Goal: Task Accomplishment & Management: Use online tool/utility

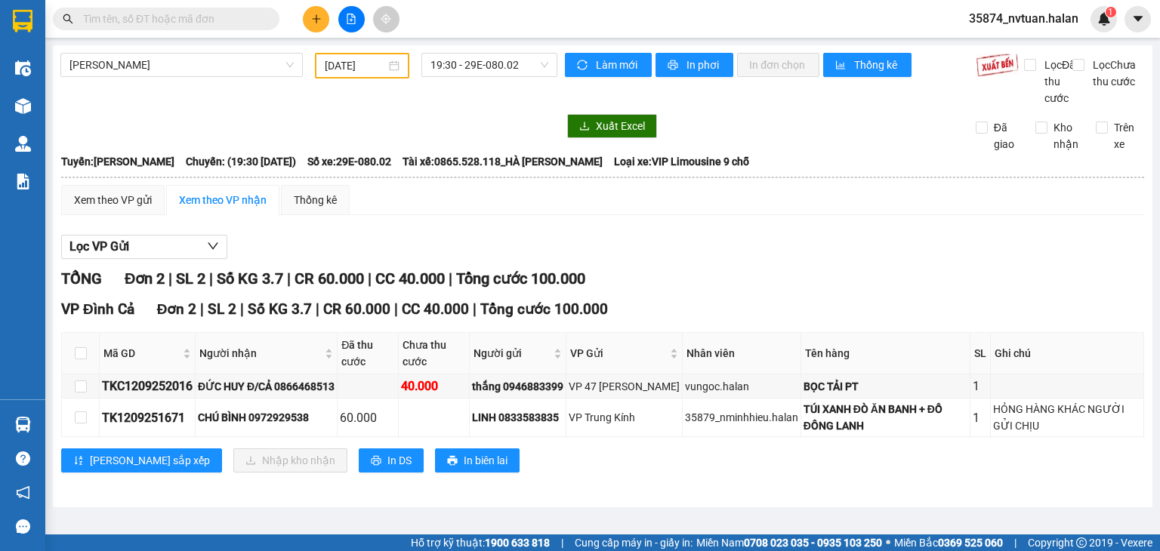
click at [774, 282] on section "Kết quả tìm kiếm ( 0 ) Bộ lọc No Data 35874_nvtuan.halan 1 Điều hành xe Kho hàn…" at bounding box center [580, 275] width 1160 height 551
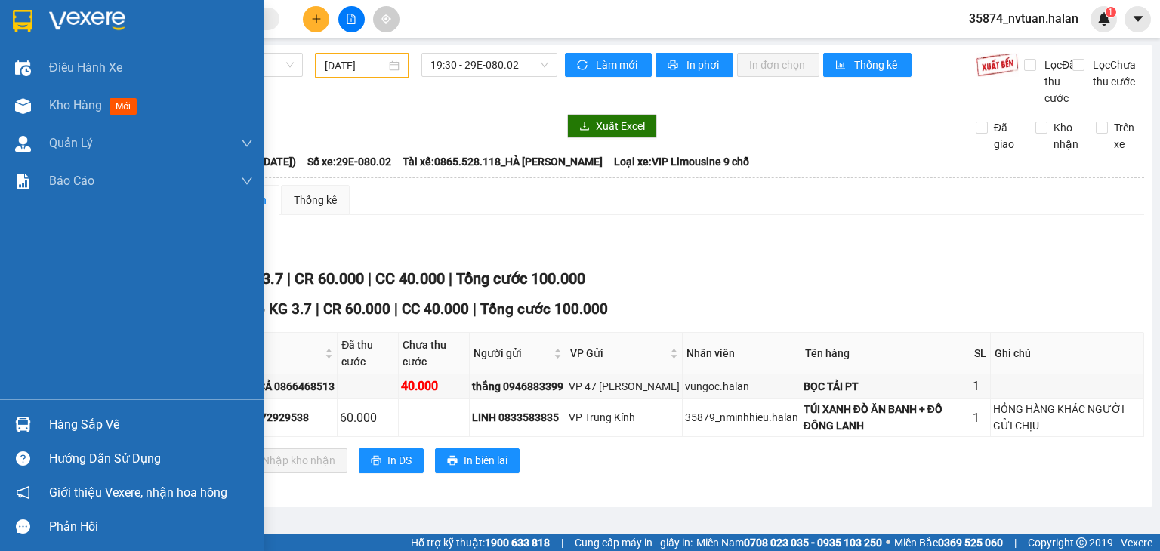
drag, startPoint x: 66, startPoint y: 418, endPoint x: 85, endPoint y: 418, distance: 18.9
click at [67, 418] on div "Hàng sắp về" at bounding box center [151, 425] width 204 height 23
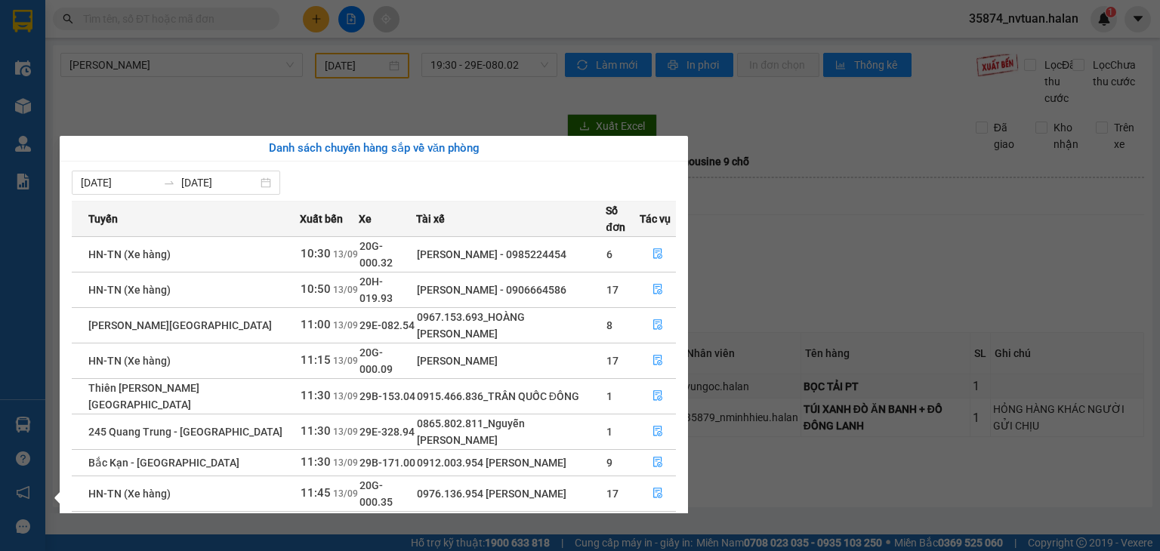
click at [236, 14] on section "Kết quả tìm kiếm ( 0 ) Bộ lọc No Data 35874_nvtuan.halan 1 Điều hành xe Kho hàn…" at bounding box center [580, 275] width 1160 height 551
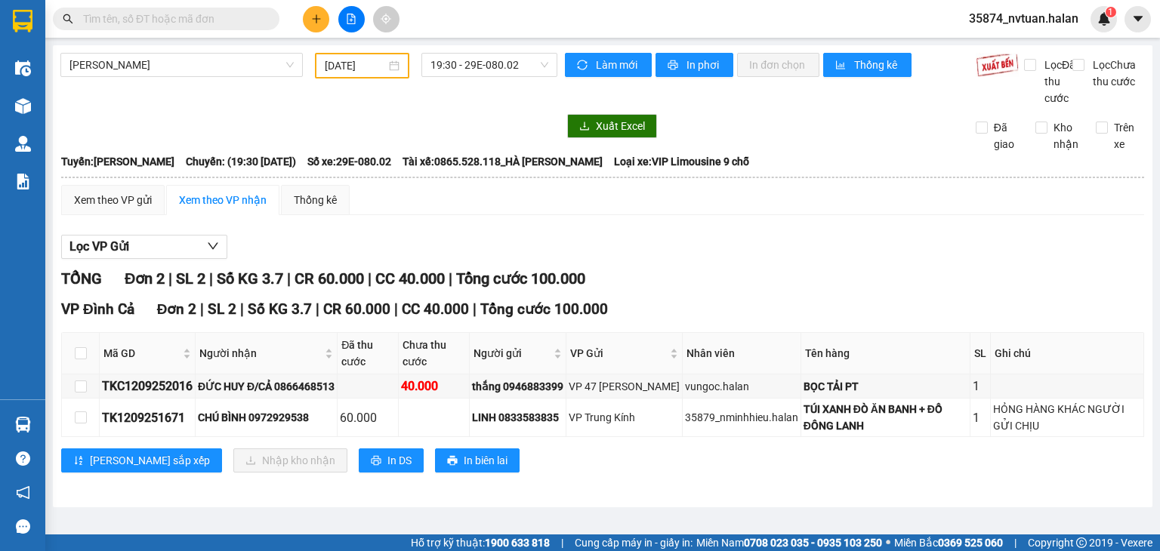
click at [236, 14] on input "text" at bounding box center [172, 19] width 178 height 17
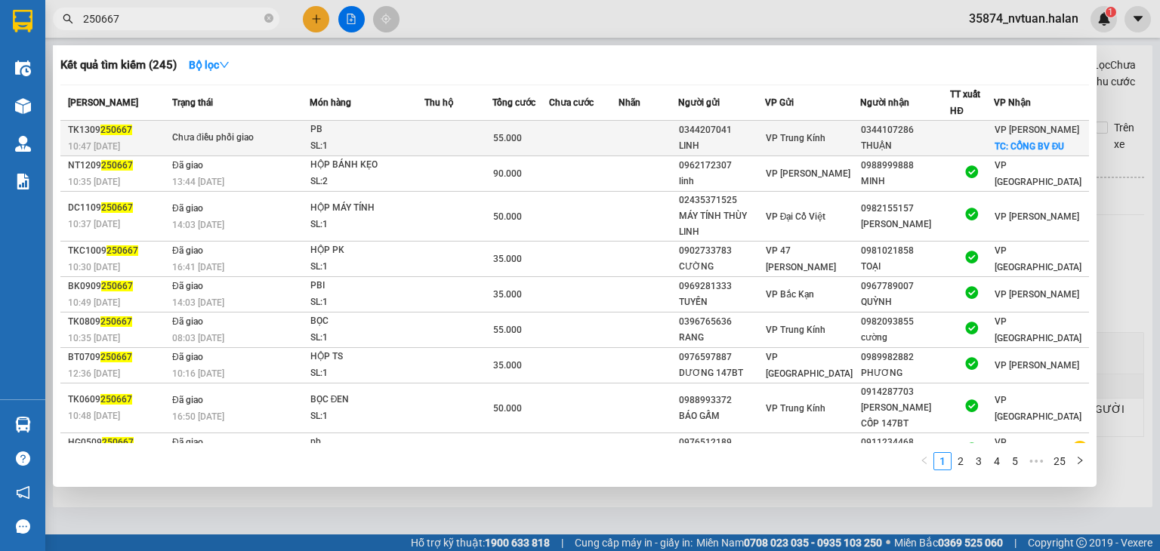
type input "250667"
click at [530, 143] on div "55.000" at bounding box center [520, 138] width 55 height 17
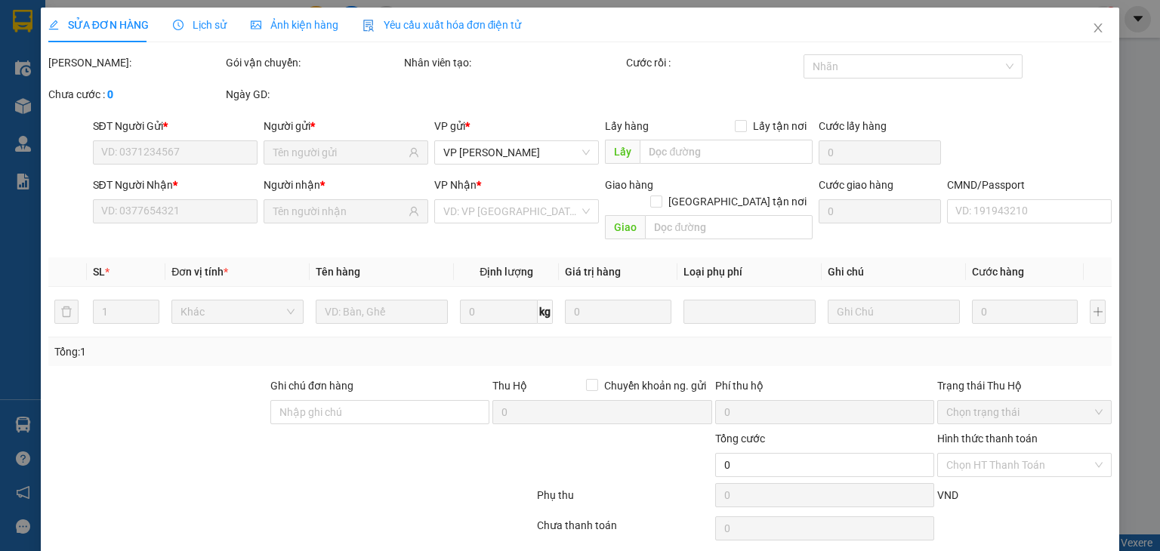
type input "0344207041"
type input "LINH"
type input "0344107286"
type input "THUẬN"
checkbox input "true"
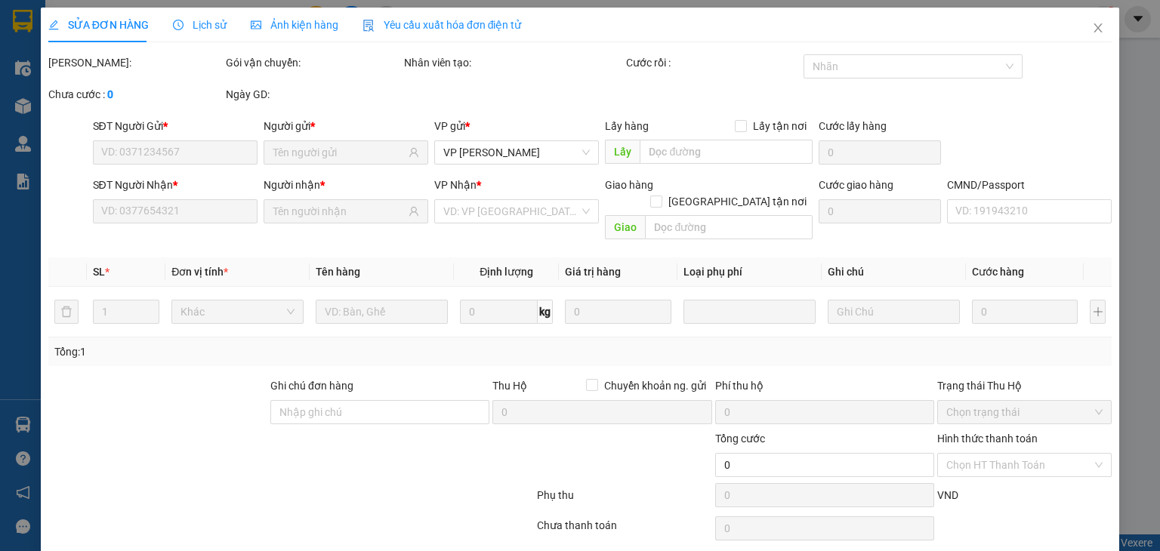
type input "CỔNG BV ĐU"
type input "20.000"
type input "55.000"
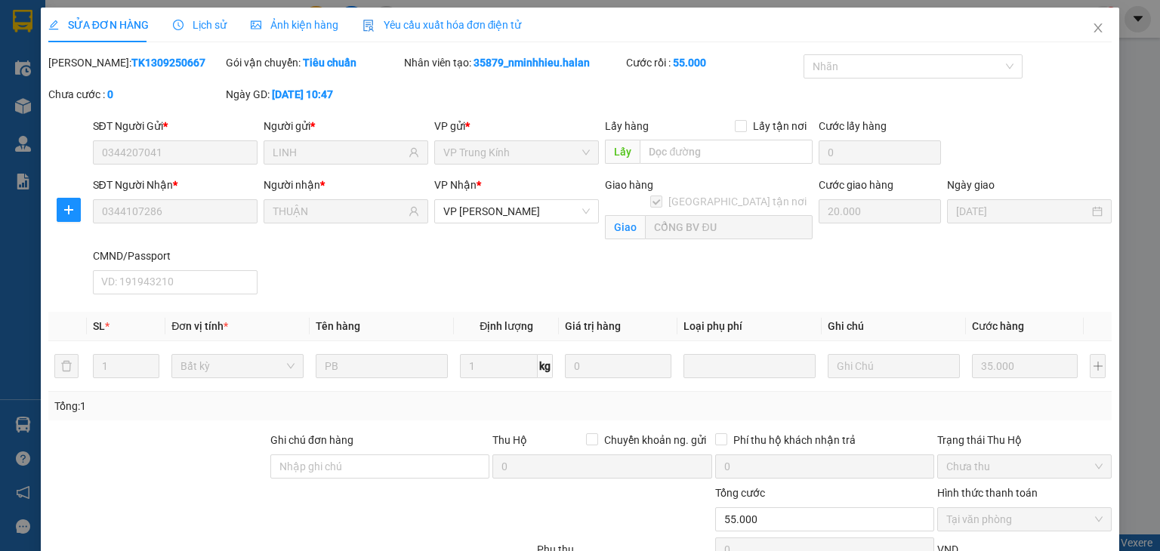
click at [81, 210] on div at bounding box center [69, 210] width 42 height 24
click at [76, 212] on span "plus" at bounding box center [68, 210] width 23 height 12
click at [84, 238] on span "Chuyển kho" at bounding box center [96, 240] width 62 height 17
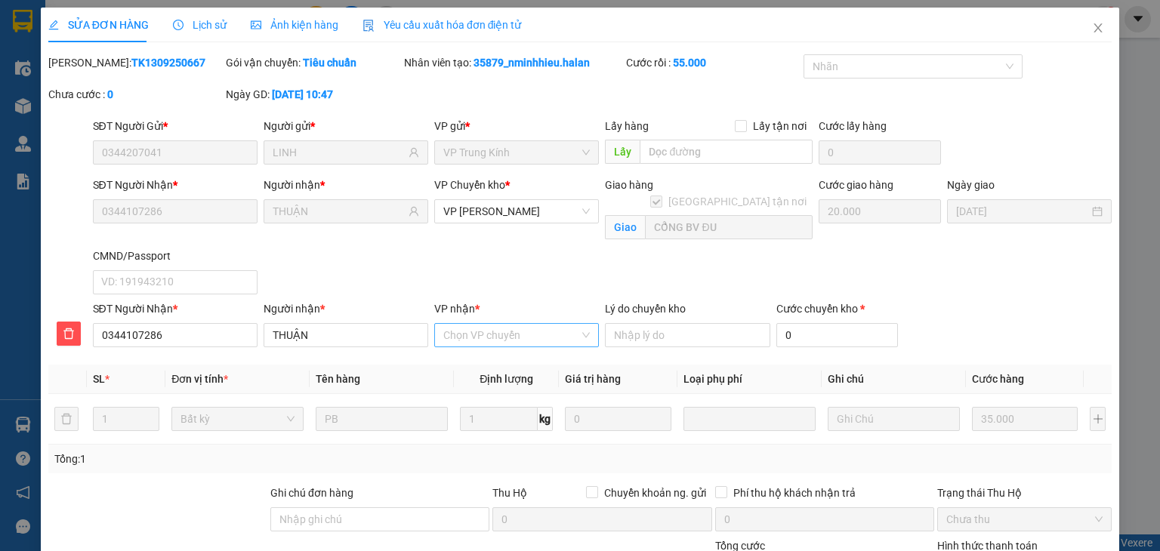
drag, startPoint x: 446, startPoint y: 321, endPoint x: 449, endPoint y: 331, distance: 10.3
click at [447, 322] on div "VP nhận * Chọn VP chuyển" at bounding box center [516, 327] width 165 height 53
click at [449, 332] on input "VP nhận *" at bounding box center [511, 335] width 136 height 23
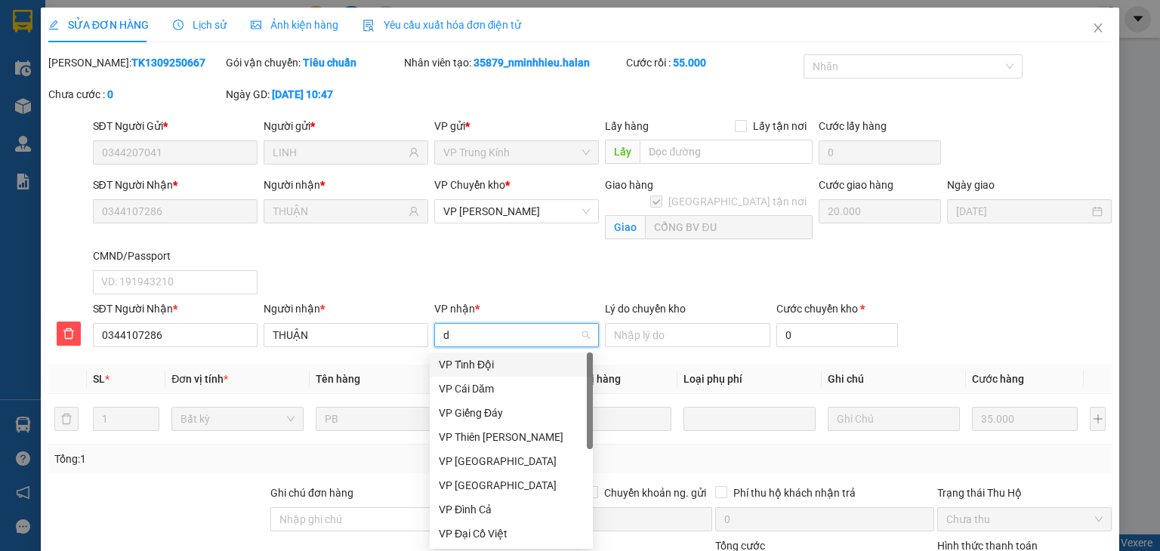
type input "dh"
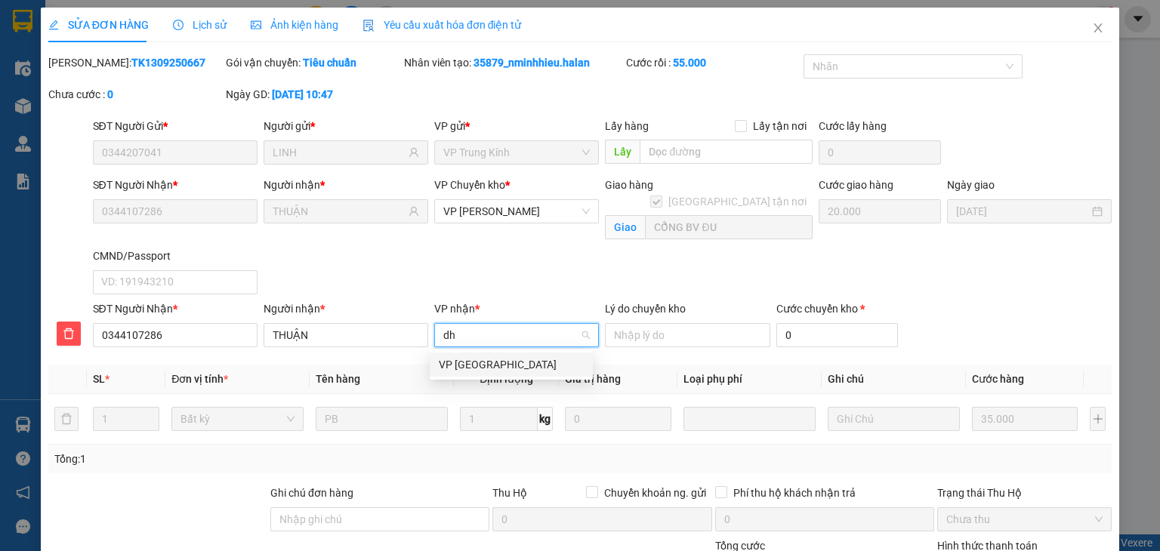
drag, startPoint x: 499, startPoint y: 361, endPoint x: 521, endPoint y: 352, distance: 24.4
click at [501, 362] on div "VP [GEOGRAPHIC_DATA]" at bounding box center [511, 365] width 145 height 17
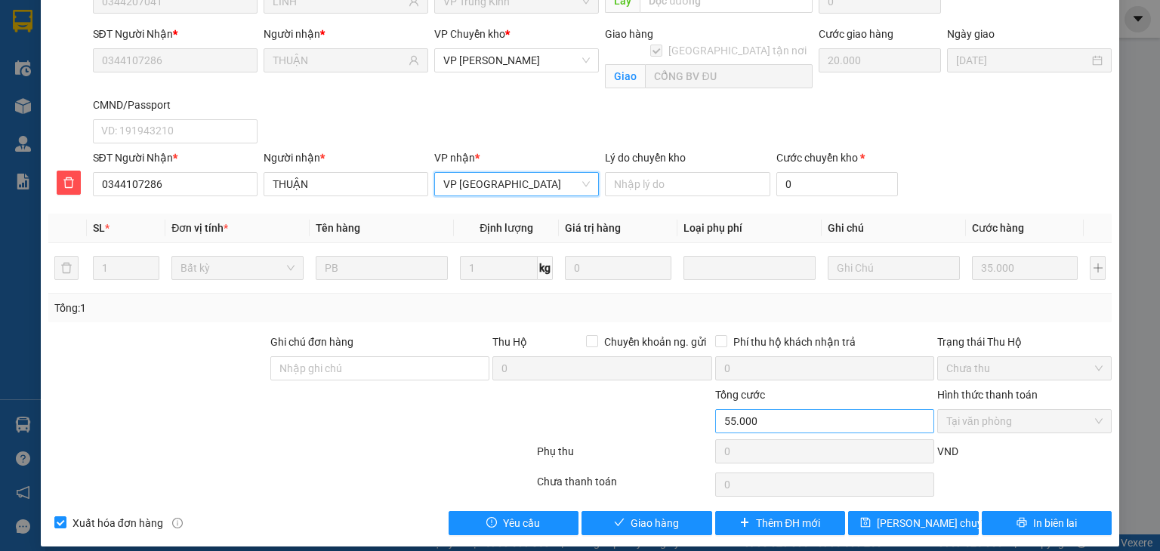
scroll to position [163, 0]
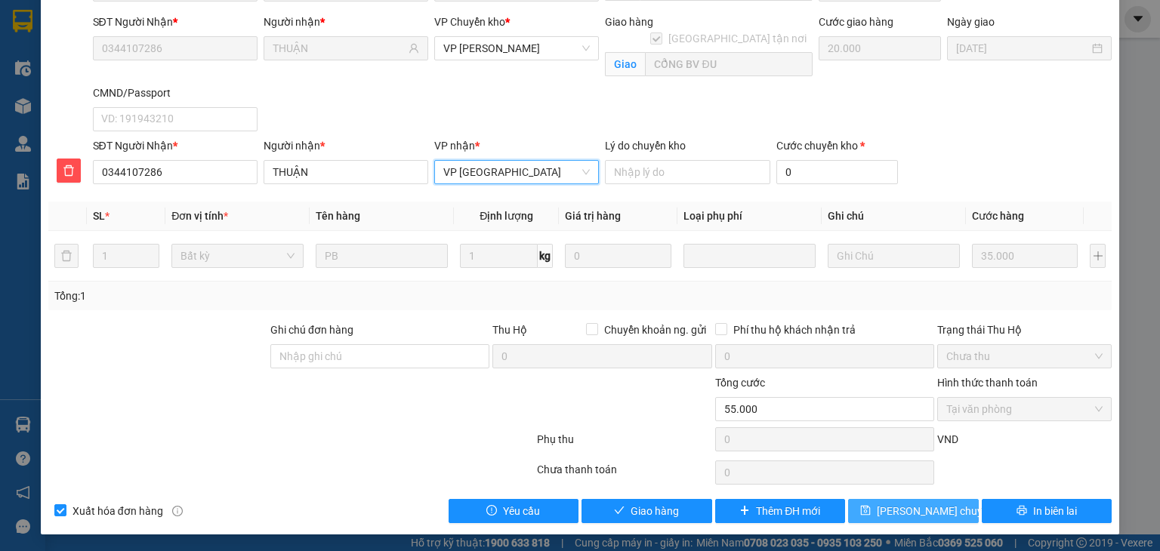
click at [904, 499] on button "[PERSON_NAME] chuyển hoàn" at bounding box center [913, 511] width 131 height 24
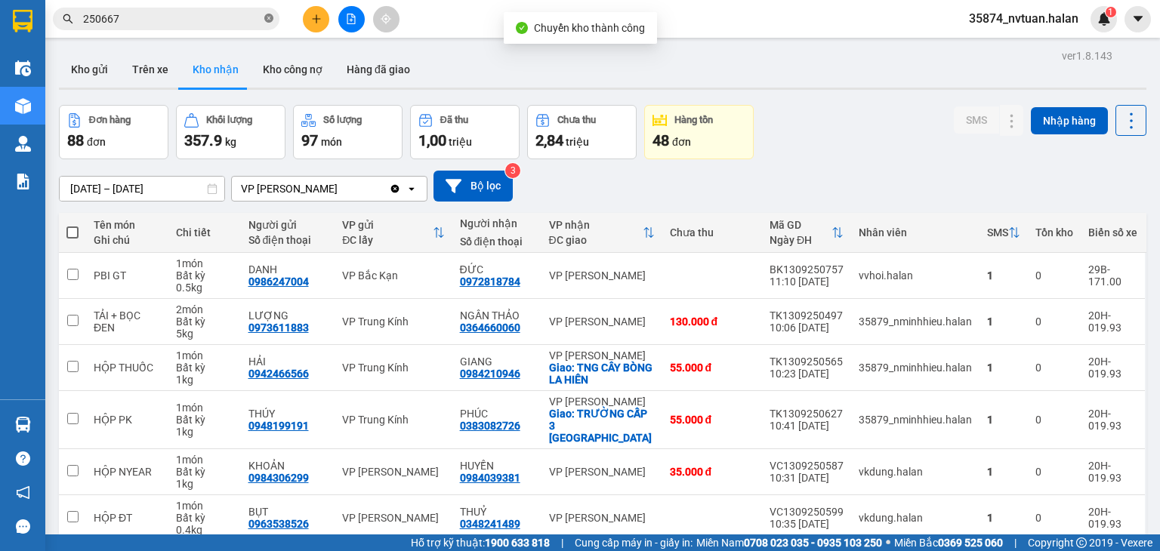
click at [268, 20] on icon "close-circle" at bounding box center [268, 18] width 9 height 9
click at [215, 17] on input "text" at bounding box center [172, 19] width 178 height 17
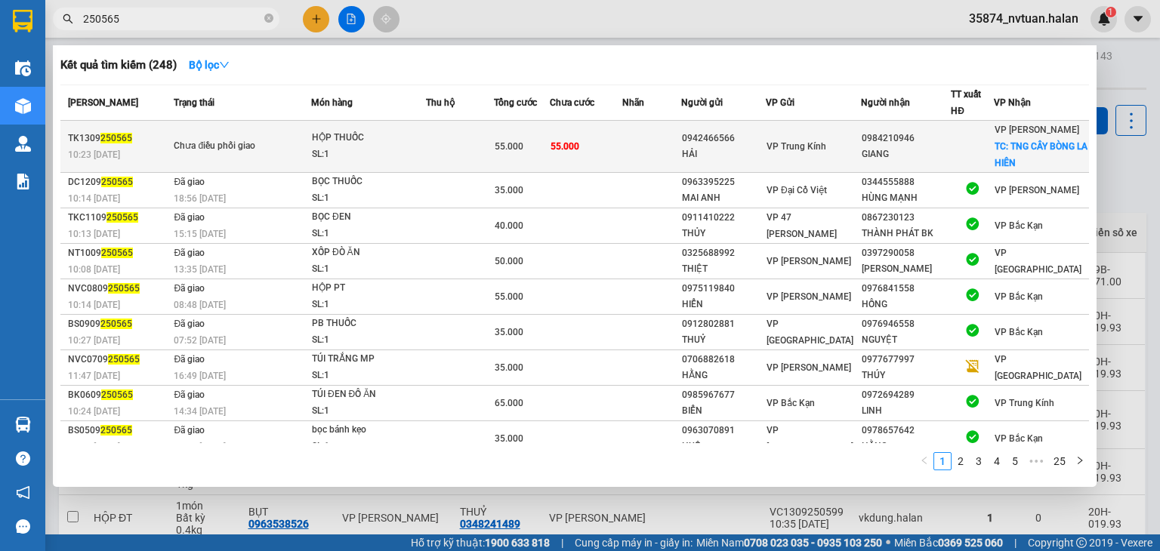
type input "250565"
click at [523, 153] on div "55.000" at bounding box center [522, 146] width 55 height 17
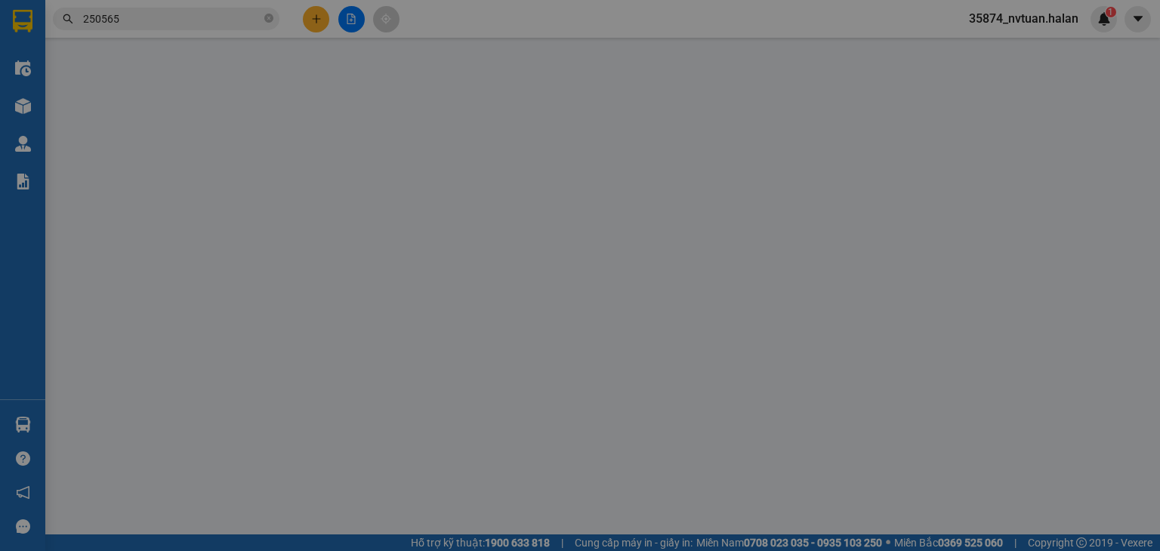
type input "0942466566"
type input "HẢI"
type input "0984210946"
type input "GIANG"
checkbox input "true"
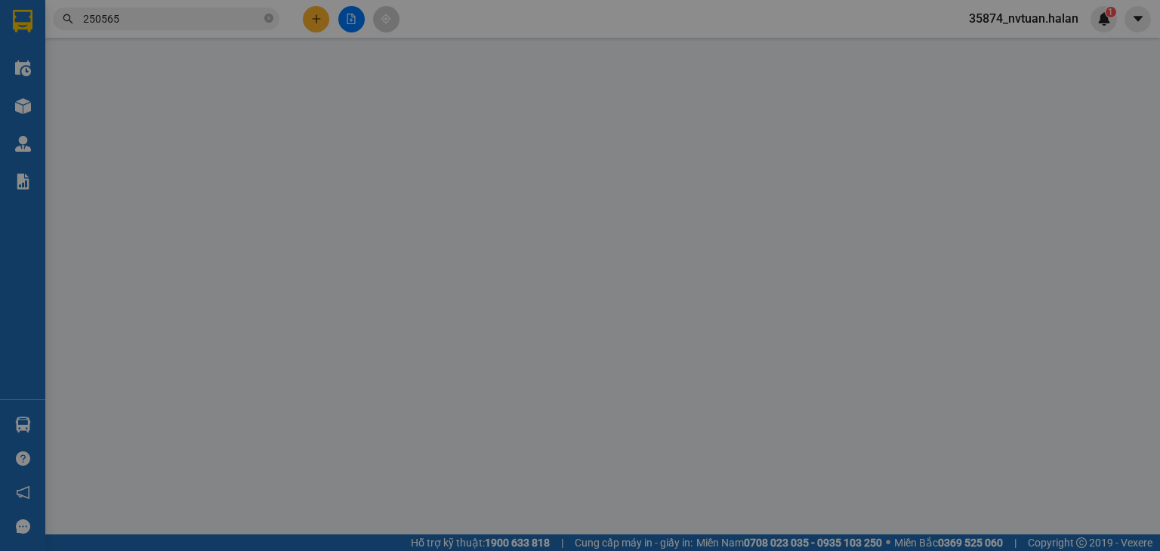
type input "TNG CÂY BÒNG LA HIÊN"
type input "20.000"
type input "55.000"
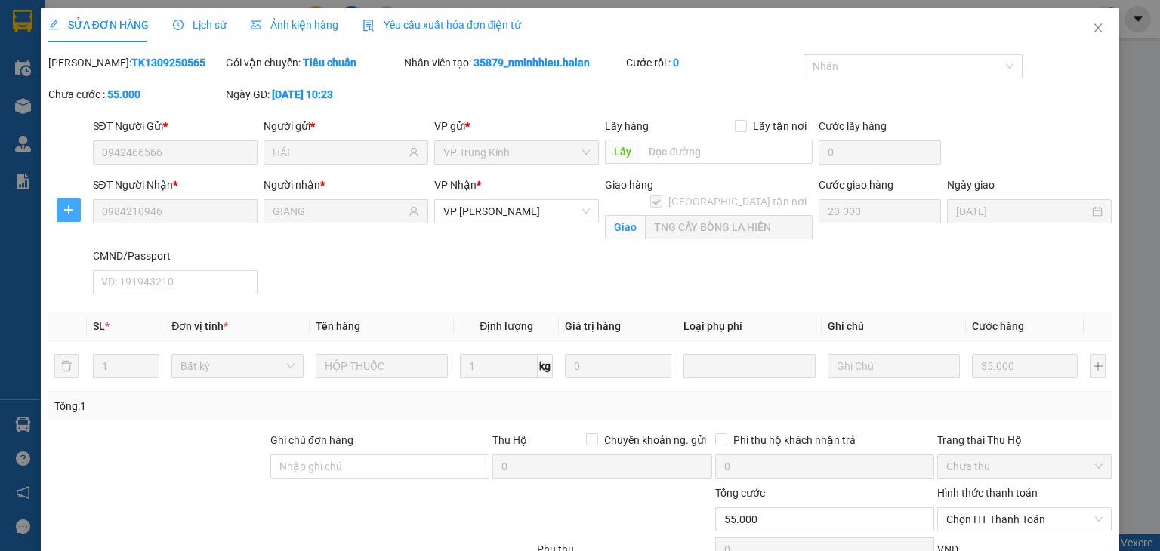
click at [73, 211] on icon "plus" at bounding box center [69, 210] width 12 height 12
click at [94, 246] on span "Chuyển kho" at bounding box center [96, 240] width 62 height 17
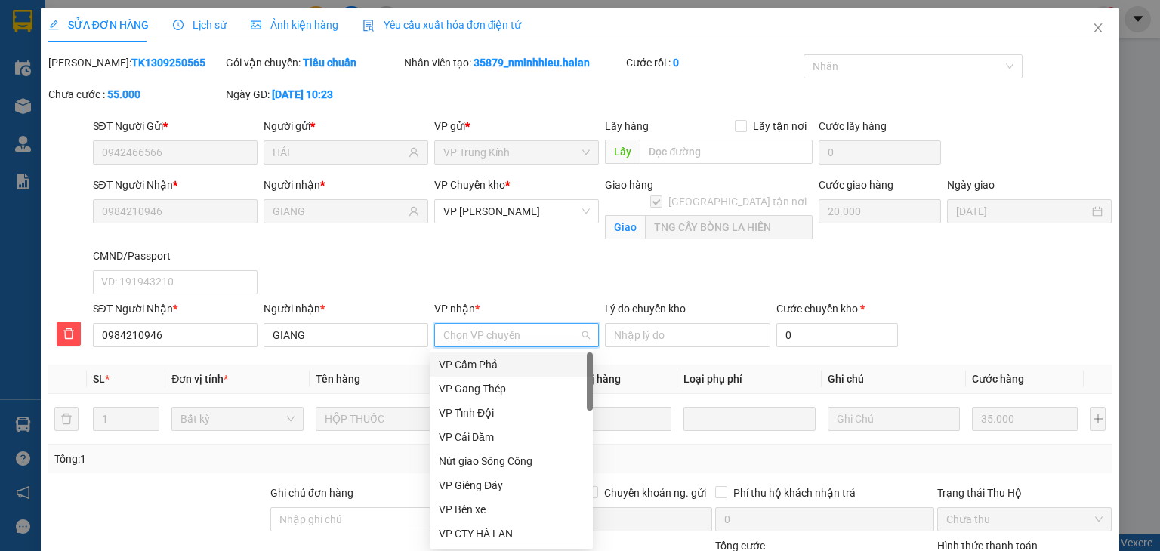
click at [452, 330] on input "VP nhận *" at bounding box center [511, 335] width 136 height 23
click at [539, 286] on div "SĐT Người Nhận * 0984210946 Người nhận * GIANG VP Chuyển kho * VP [PERSON_NAME]…" at bounding box center [603, 239] width 1026 height 124
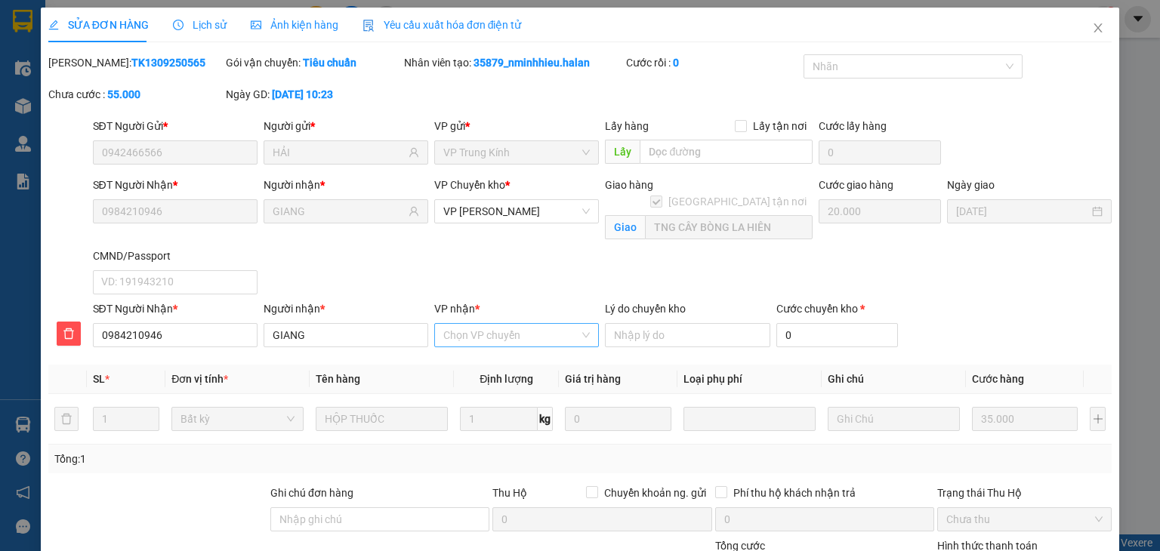
click at [493, 340] on input "VP nhận *" at bounding box center [511, 335] width 136 height 23
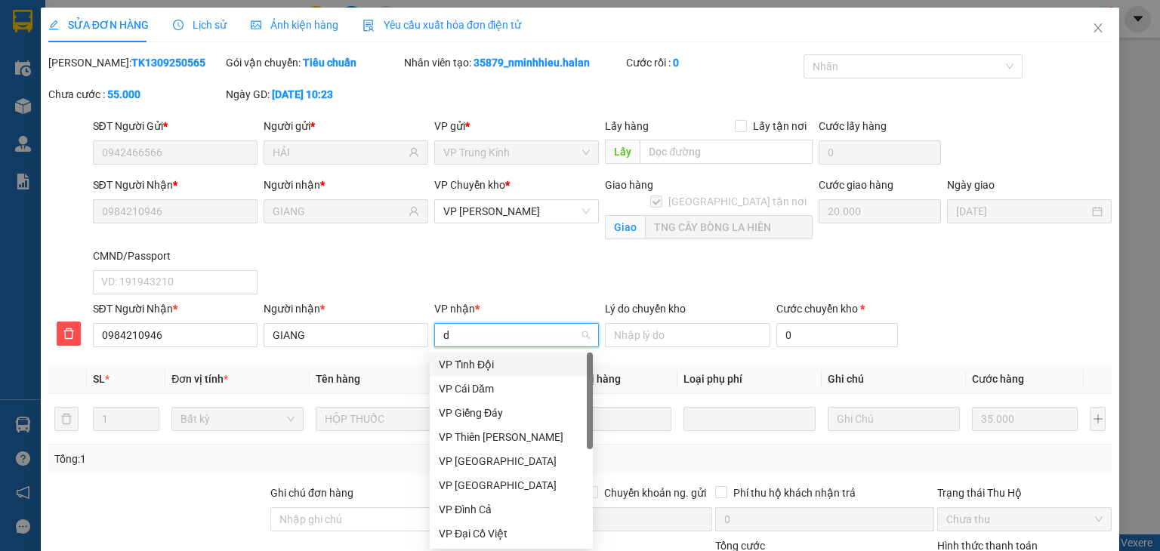
type input "dc"
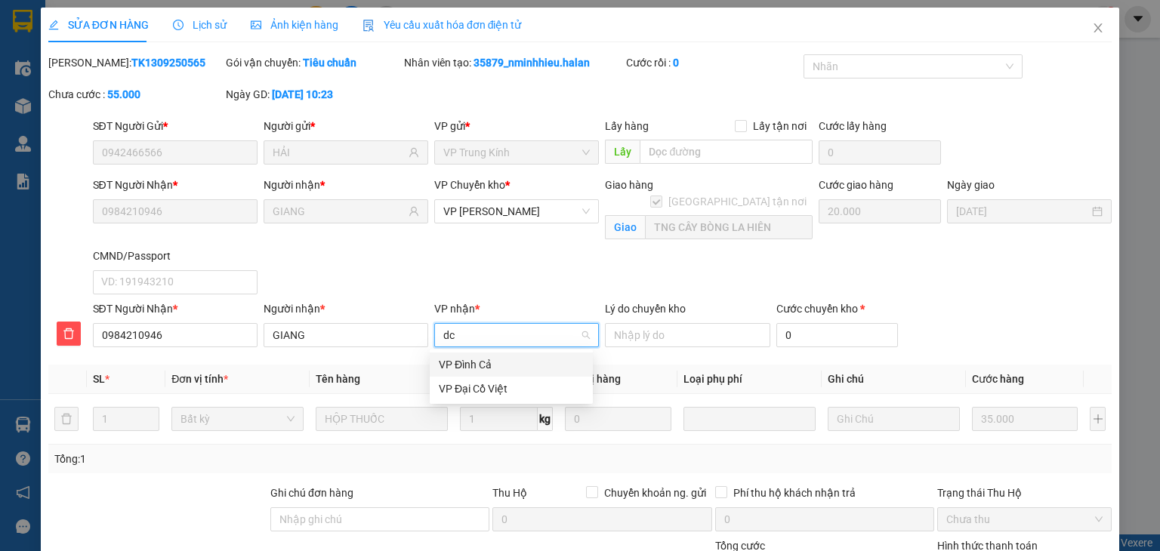
drag, startPoint x: 493, startPoint y: 360, endPoint x: 687, endPoint y: 388, distance: 196.1
click at [496, 361] on div "VP Đình Cả" at bounding box center [511, 365] width 145 height 17
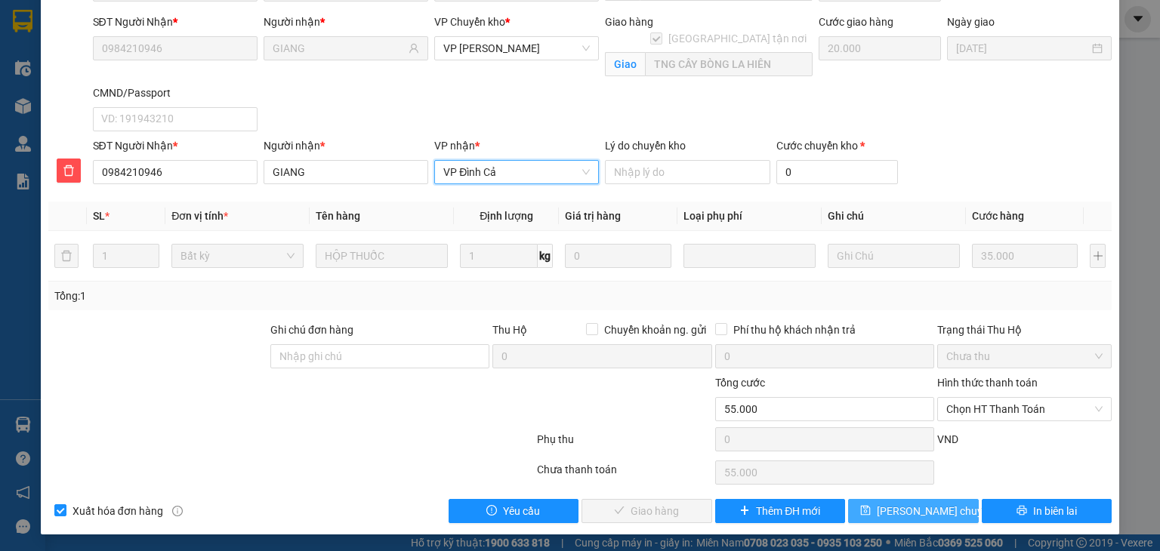
click at [938, 506] on span "[PERSON_NAME] chuyển hoàn" at bounding box center [949, 511] width 144 height 17
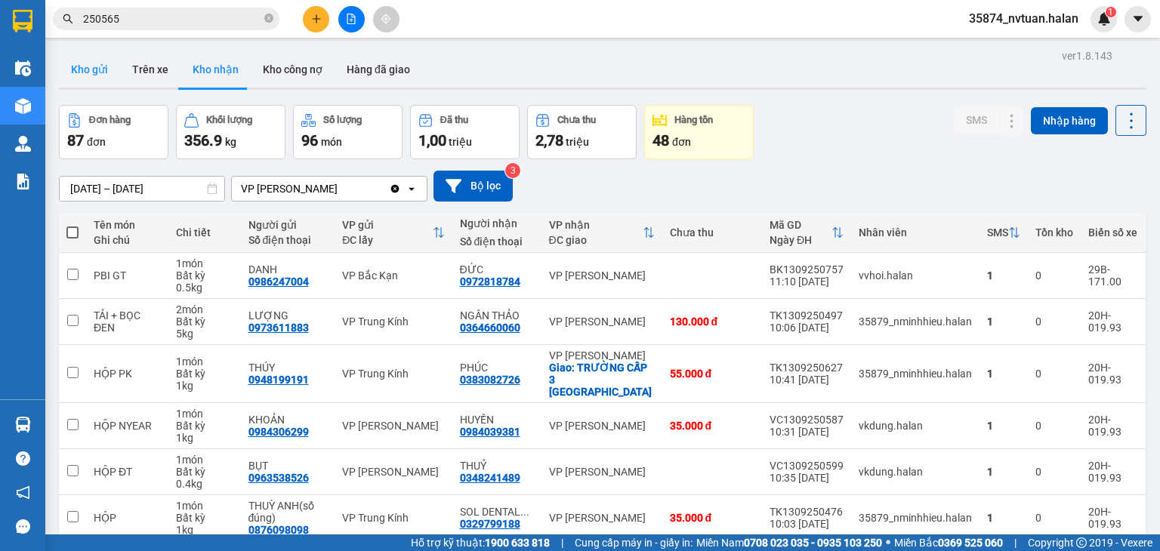
click at [85, 60] on button "Kho gửi" at bounding box center [89, 69] width 61 height 36
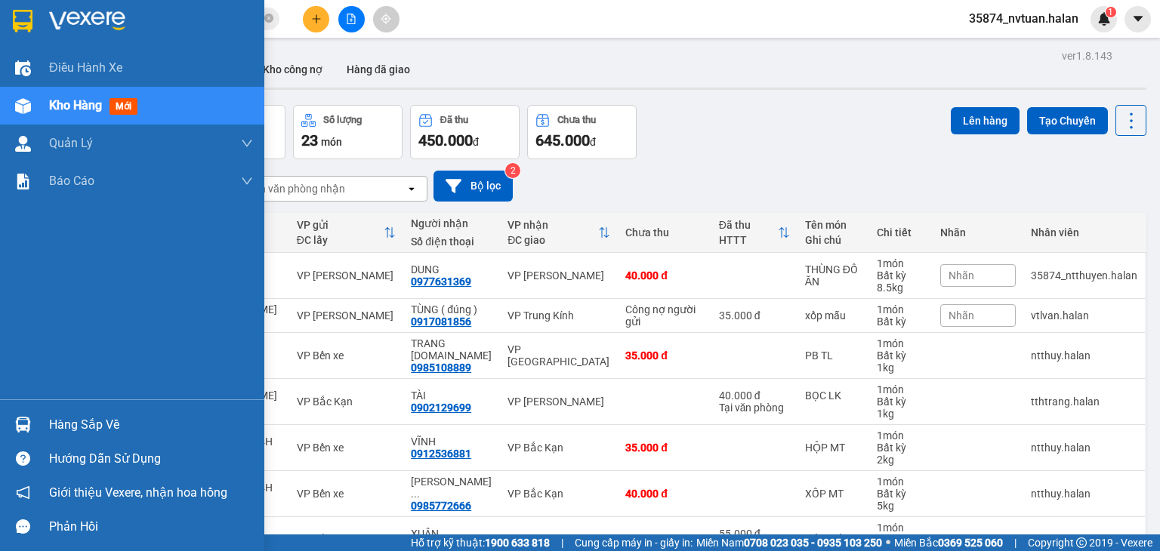
click at [48, 421] on div "Hàng sắp về" at bounding box center [132, 425] width 264 height 34
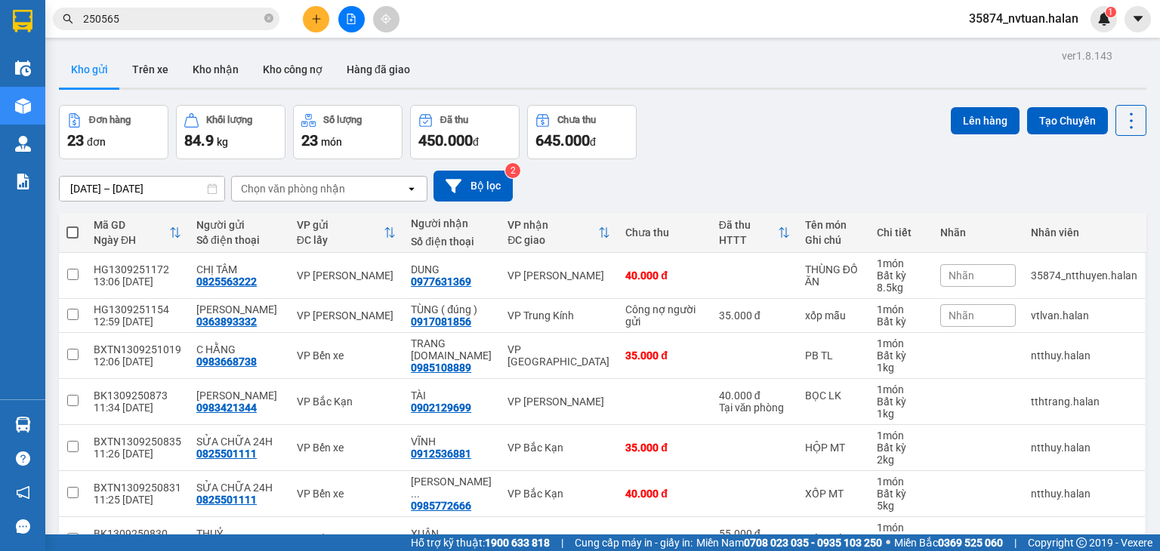
click at [777, 118] on section "Kết quả tìm kiếm ( 248 ) Bộ lọc Mã ĐH Trạng thái Món hàng Thu hộ Tổng cước Chưa…" at bounding box center [580, 275] width 1160 height 551
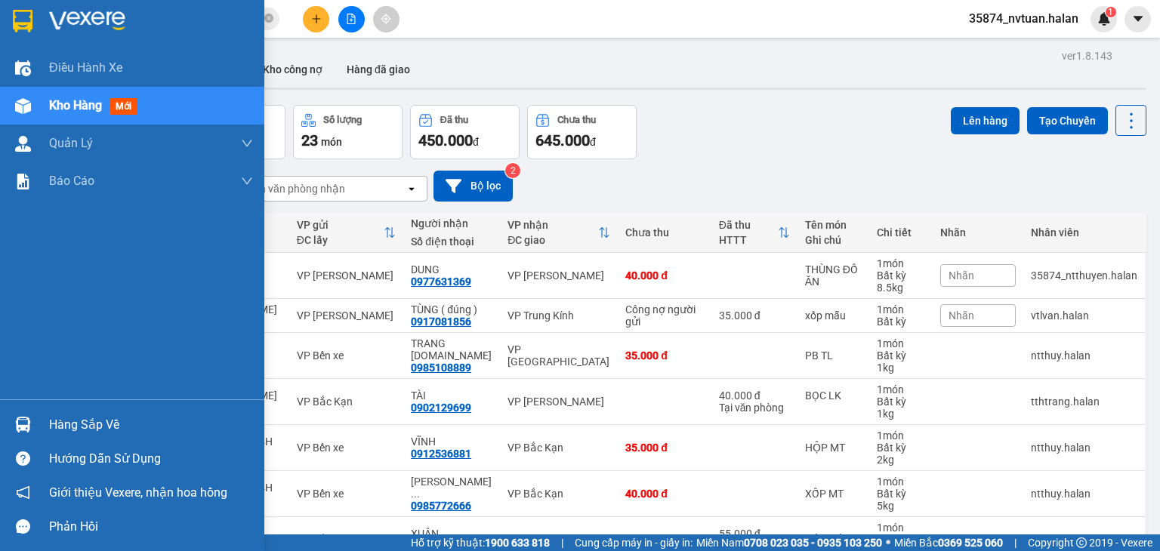
click at [107, 430] on div "Hàng sắp về" at bounding box center [151, 425] width 204 height 23
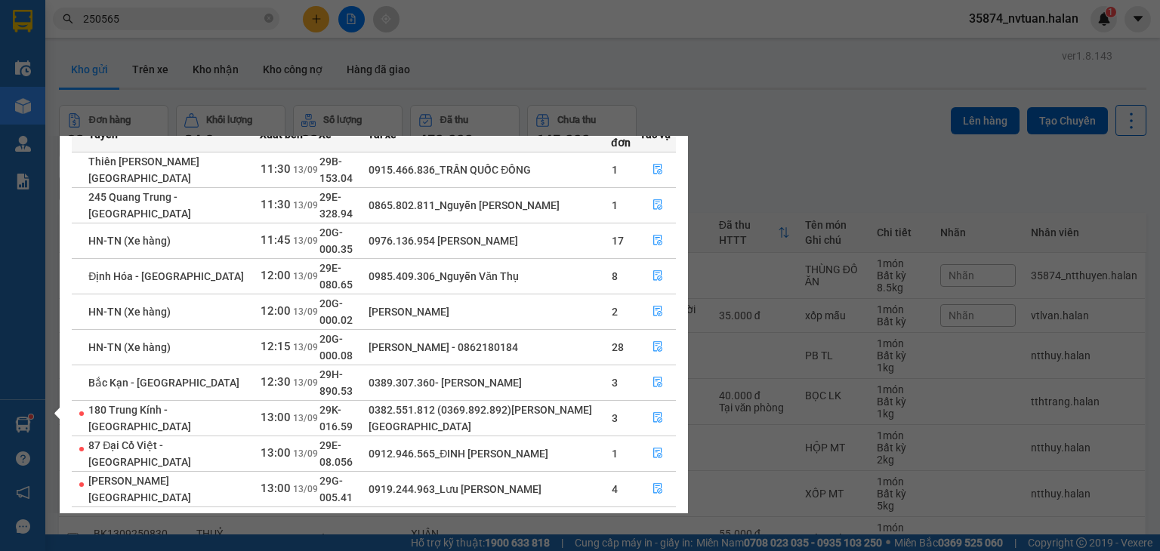
scroll to position [95, 0]
